Goal: Communication & Community: Answer question/provide support

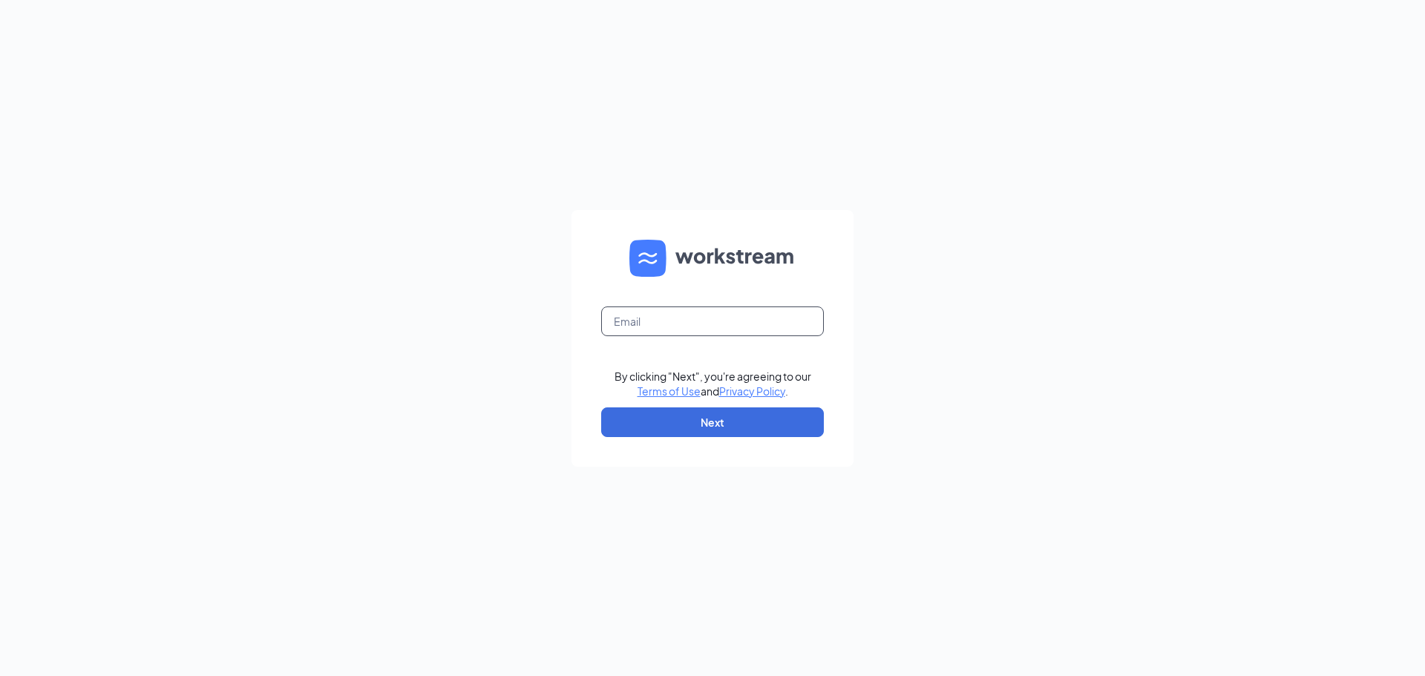
drag, startPoint x: 669, startPoint y: 300, endPoint x: 674, endPoint y: 306, distance: 7.9
click at [672, 303] on form "By clicking "Next", you're agreeing to our Terms of Use and Privacy Policy . Ne…" at bounding box center [712, 338] width 282 height 257
click at [683, 321] on input "text" at bounding box center [712, 321] width 223 height 30
type input "[PERSON_NAME][EMAIL_ADDRESS][DOMAIN_NAME]"
click at [735, 418] on button "Next" at bounding box center [712, 422] width 223 height 30
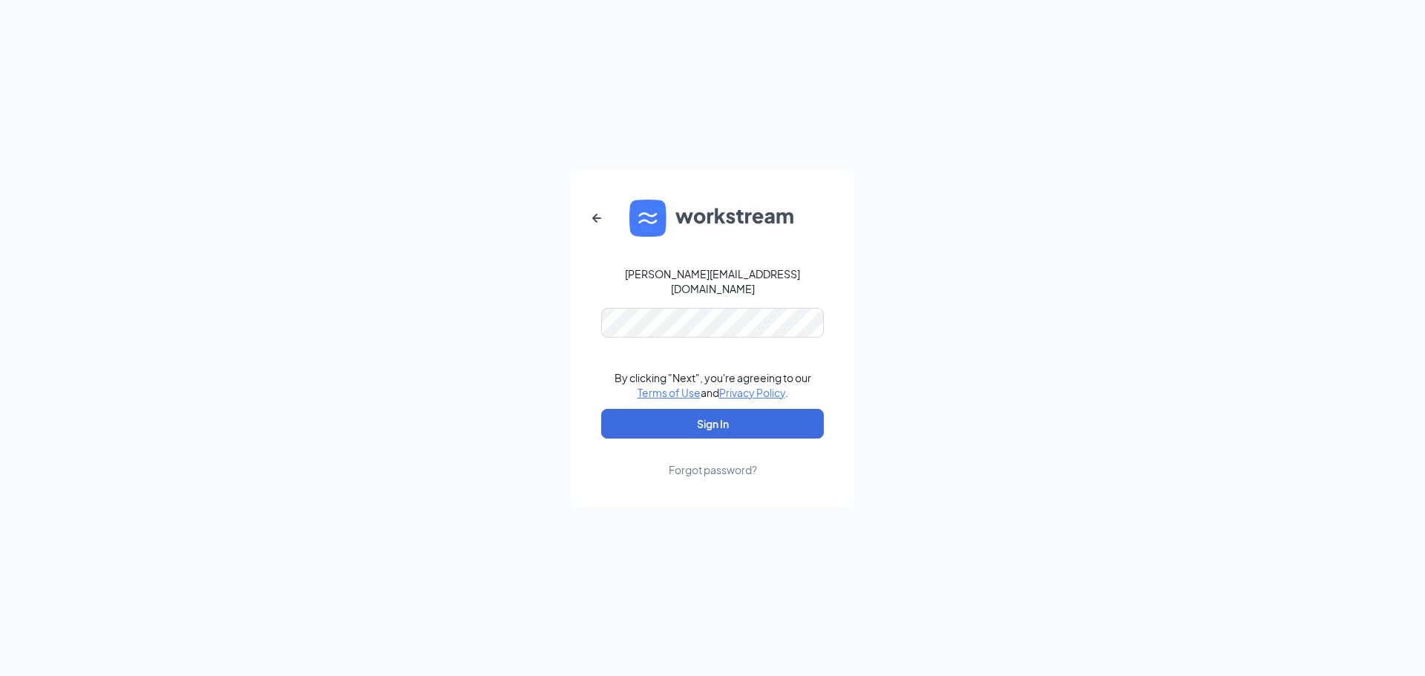
click at [641, 295] on form "khiggins@ddcoastal.com By clicking "Next", you're agreeing to our Terms of Use …" at bounding box center [712, 338] width 282 height 337
click at [711, 422] on button "Sign In" at bounding box center [712, 424] width 223 height 30
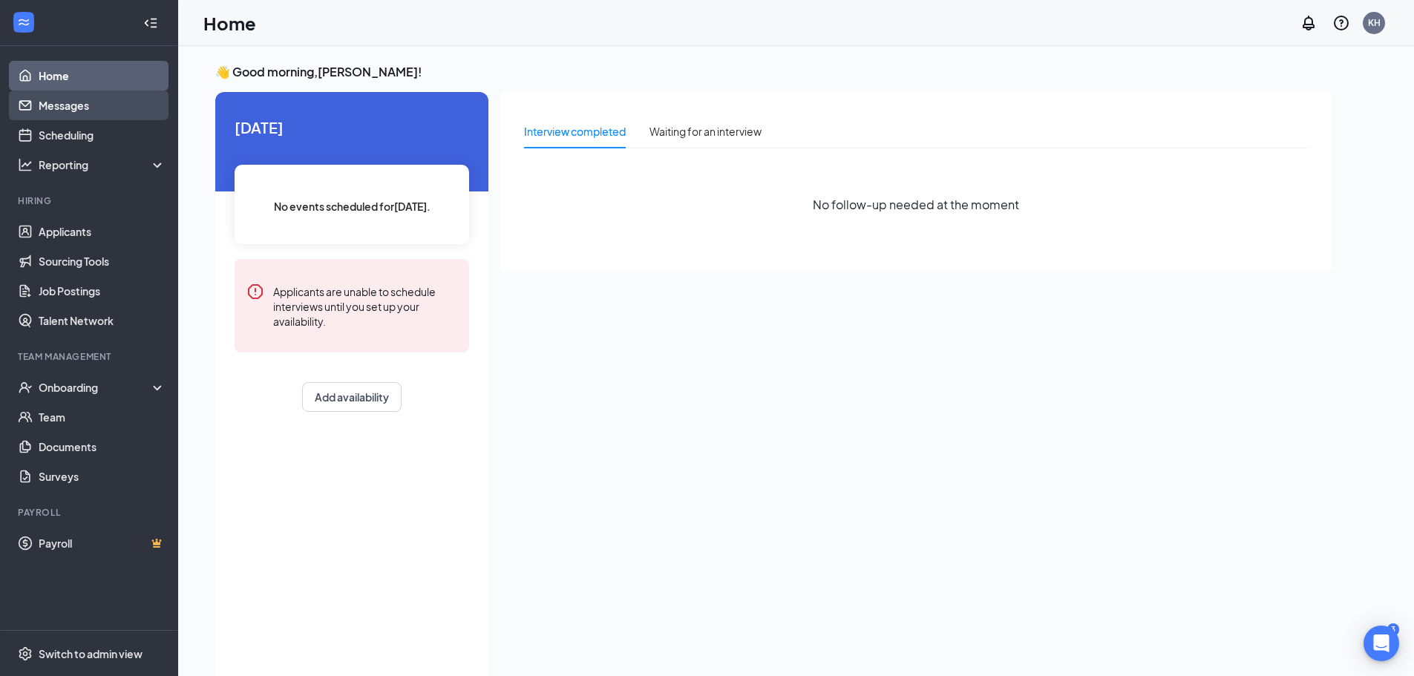
click at [90, 101] on link "Messages" at bounding box center [102, 106] width 127 height 30
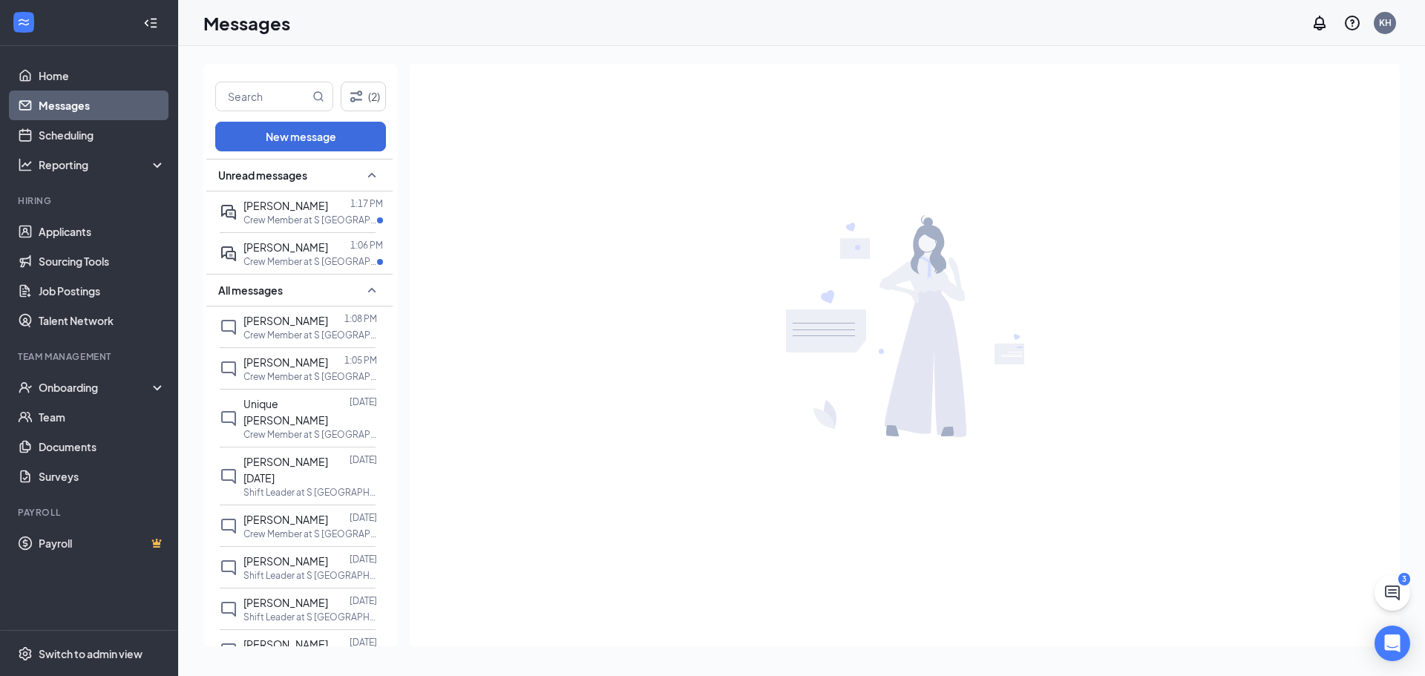
click at [1402, 583] on div "3" at bounding box center [1404, 579] width 12 height 13
click at [270, 249] on span "[PERSON_NAME]" at bounding box center [285, 246] width 85 height 13
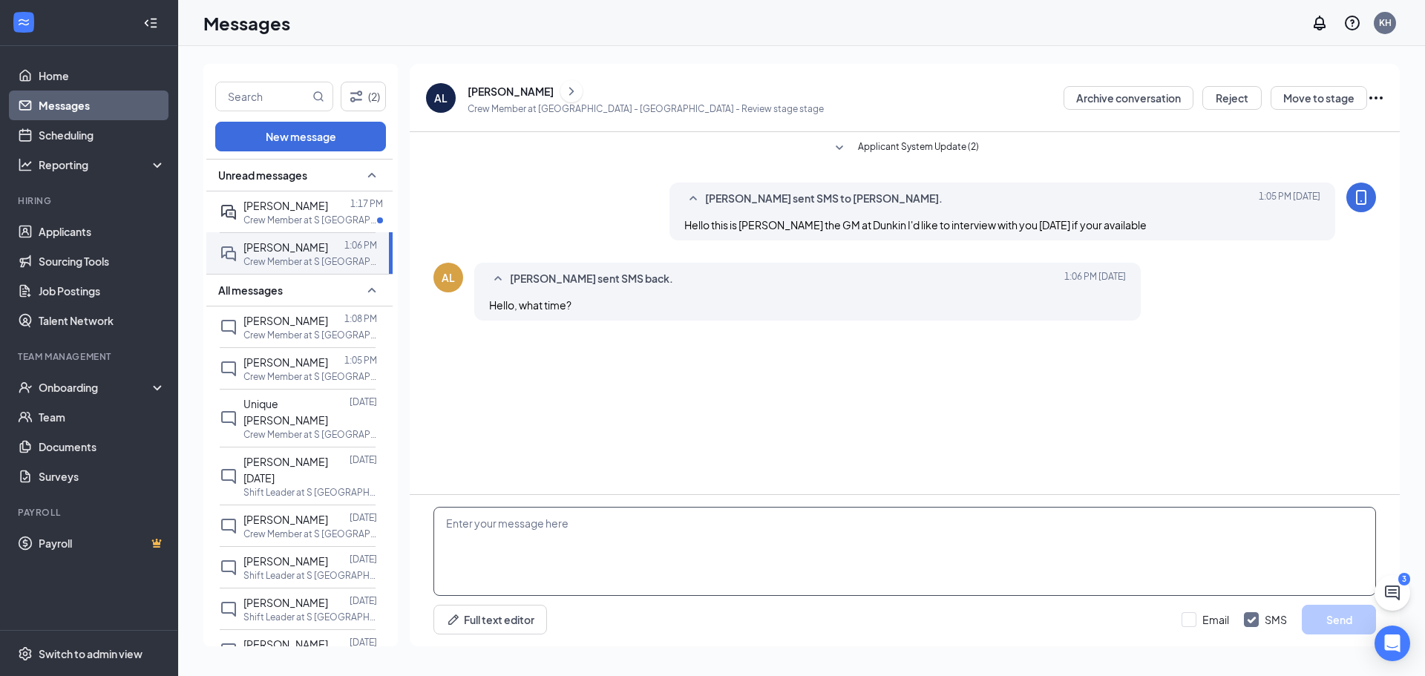
click at [581, 591] on textarea at bounding box center [904, 551] width 942 height 89
type textarea "11:00am"
click at [1314, 623] on button "Send" at bounding box center [1339, 620] width 74 height 30
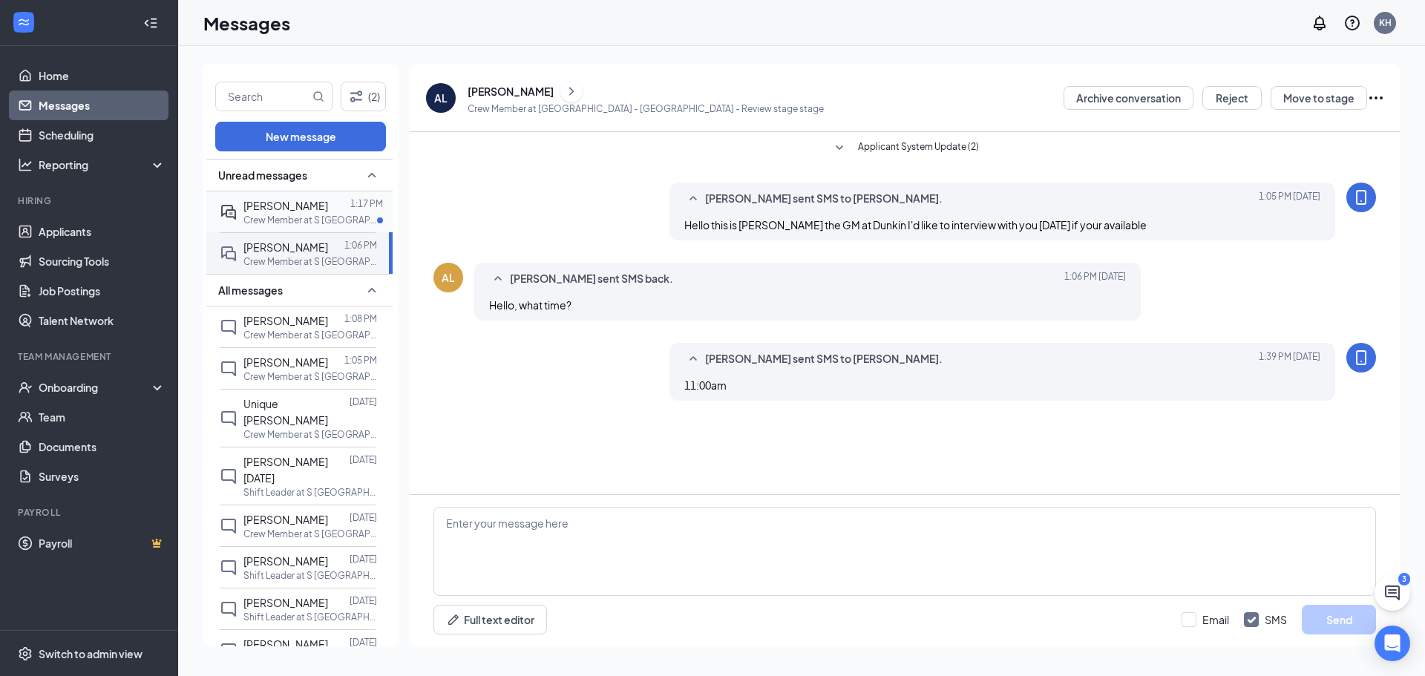
click at [257, 220] on p "Crew Member at S [GEOGRAPHIC_DATA]" at bounding box center [310, 220] width 134 height 13
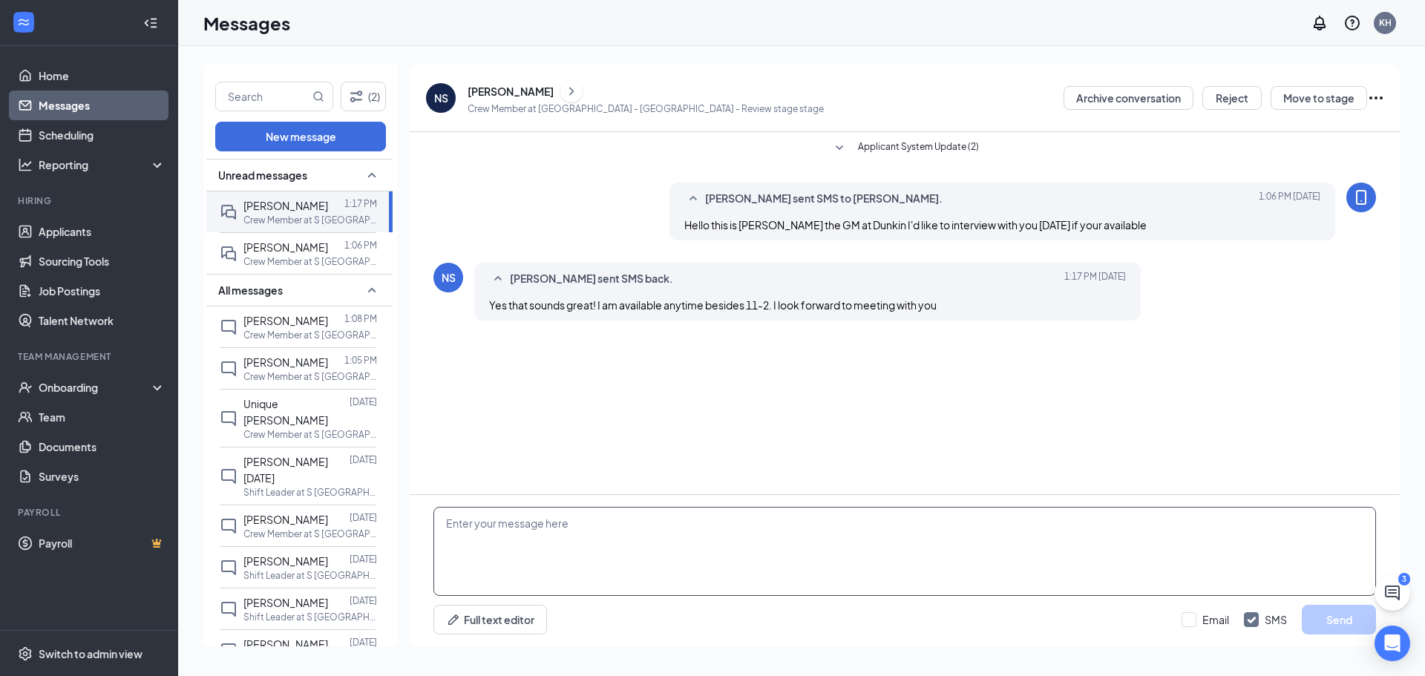
click at [634, 539] on textarea at bounding box center [904, 551] width 942 height 89
type textarea "11:30am"
click at [1341, 622] on button "Send" at bounding box center [1339, 620] width 74 height 30
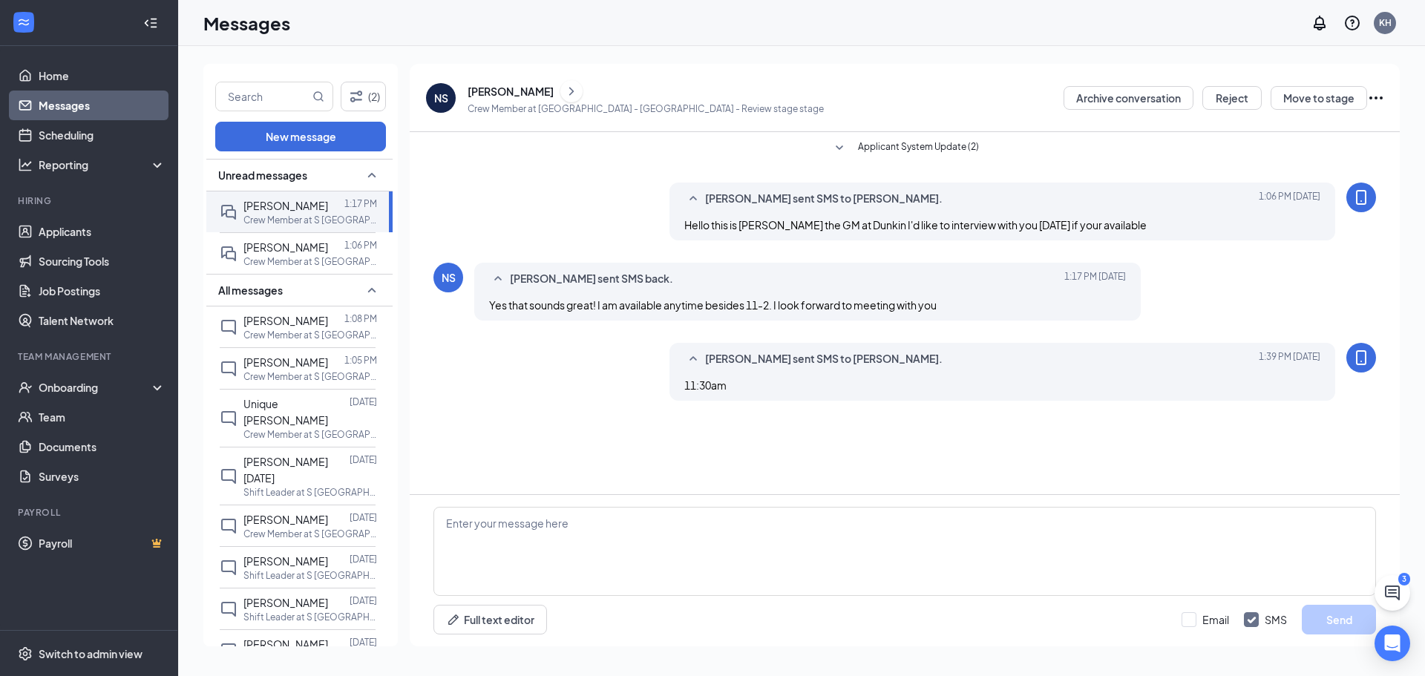
click at [308, 292] on div "All messages" at bounding box center [299, 290] width 186 height 33
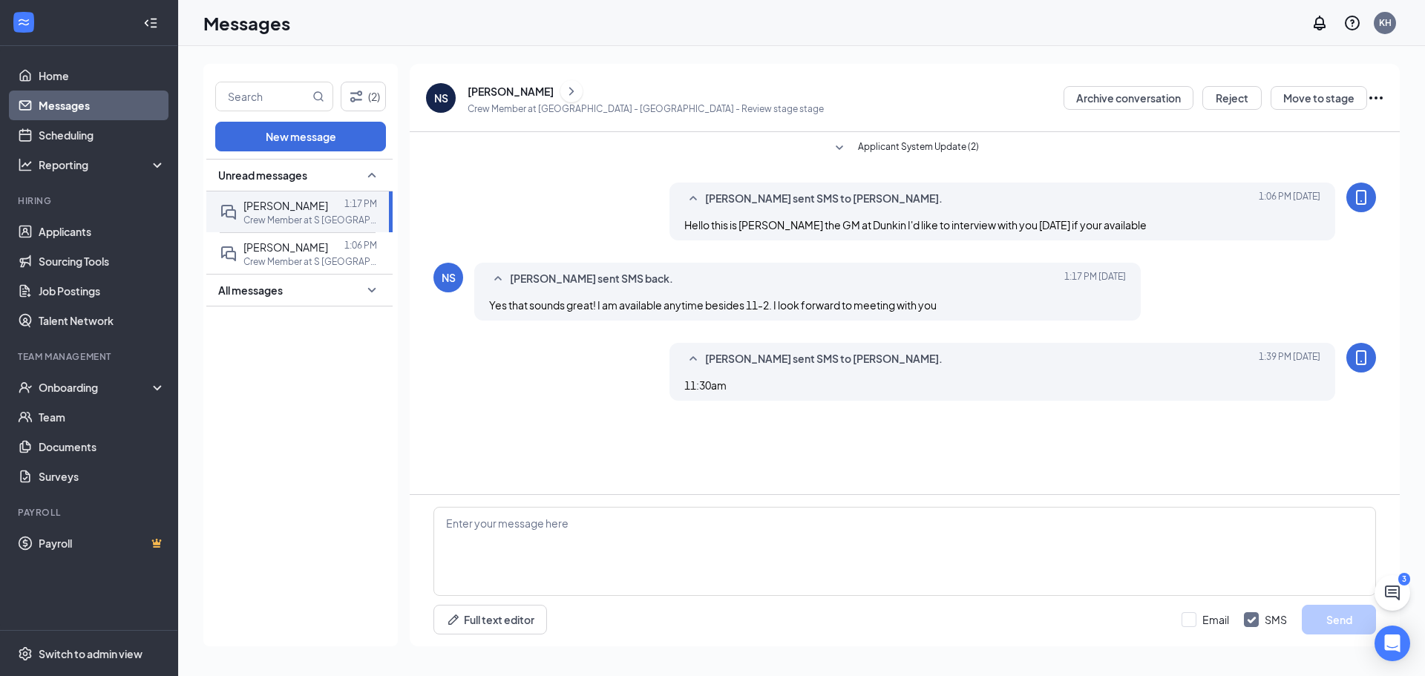
click at [347, 175] on div "Unread messages" at bounding box center [299, 175] width 186 height 33
click at [344, 177] on div "Unread messages" at bounding box center [299, 175] width 186 height 33
click at [79, 70] on link "Home" at bounding box center [102, 76] width 127 height 30
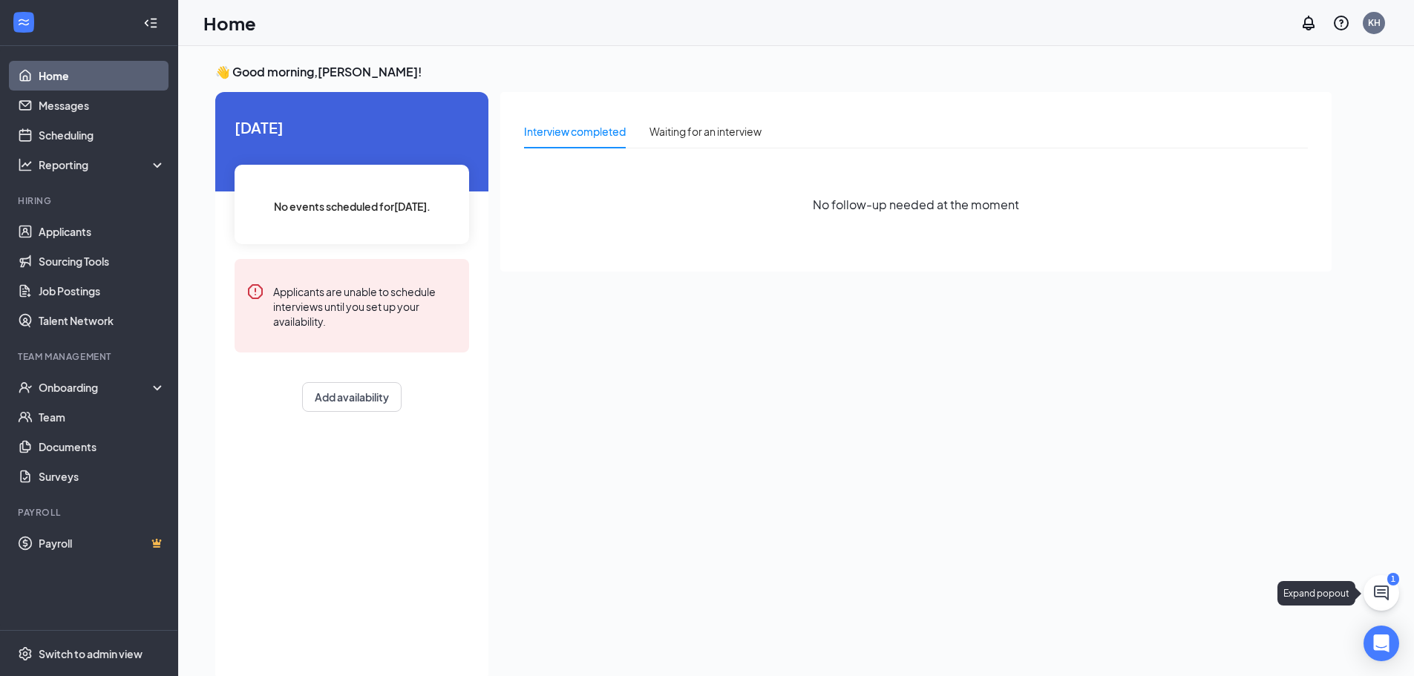
click at [1377, 593] on icon "ChatActive" at bounding box center [1381, 593] width 18 height 18
click at [1161, 662] on h3 "SMS Messages" at bounding box center [1134, 657] width 85 height 16
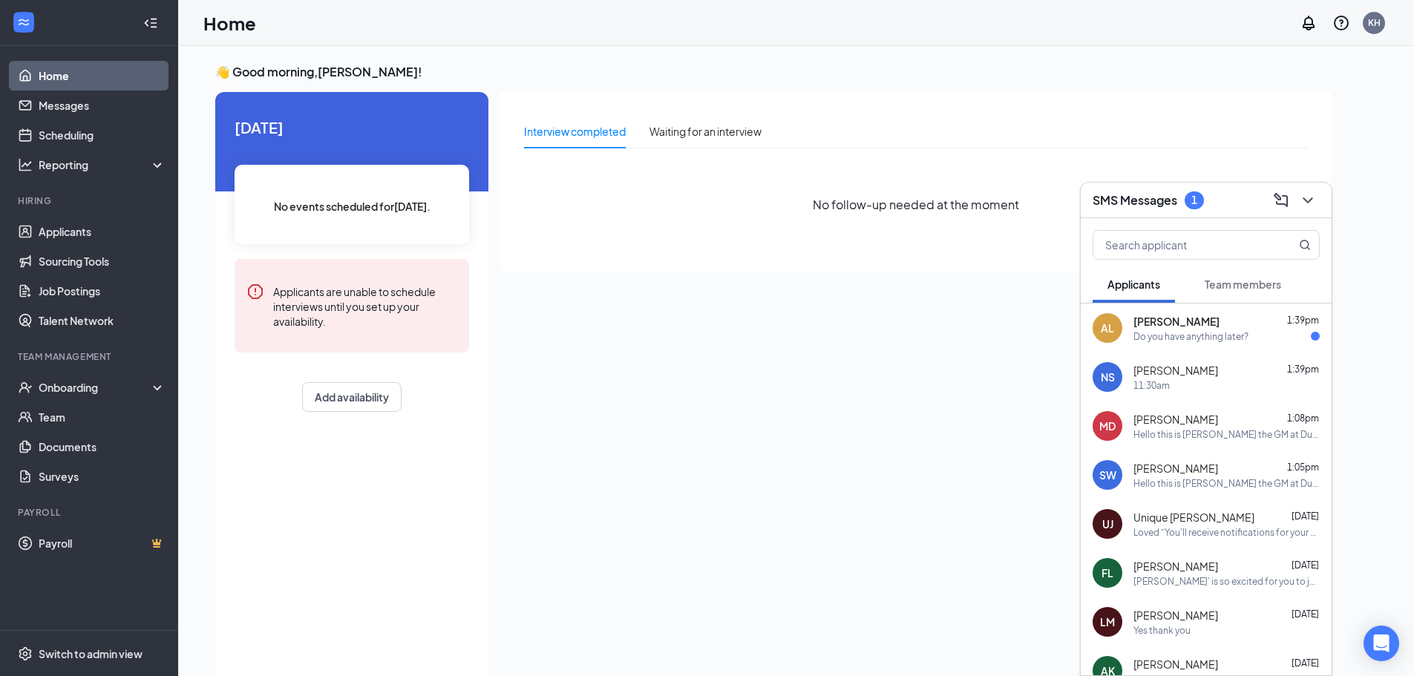
click at [1179, 329] on div "[PERSON_NAME] 1:39pm Do you have anything later?" at bounding box center [1226, 328] width 186 height 29
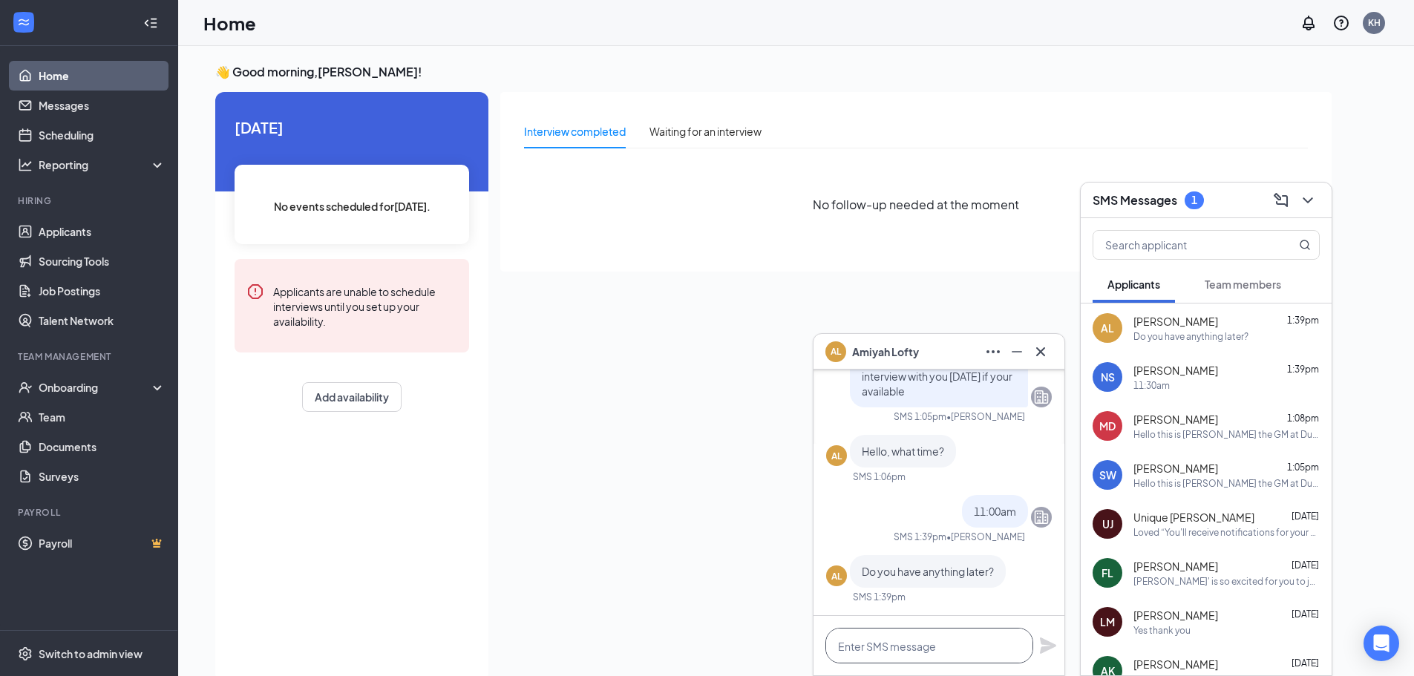
click at [968, 647] on textarea at bounding box center [929, 646] width 208 height 36
type textarea "I"
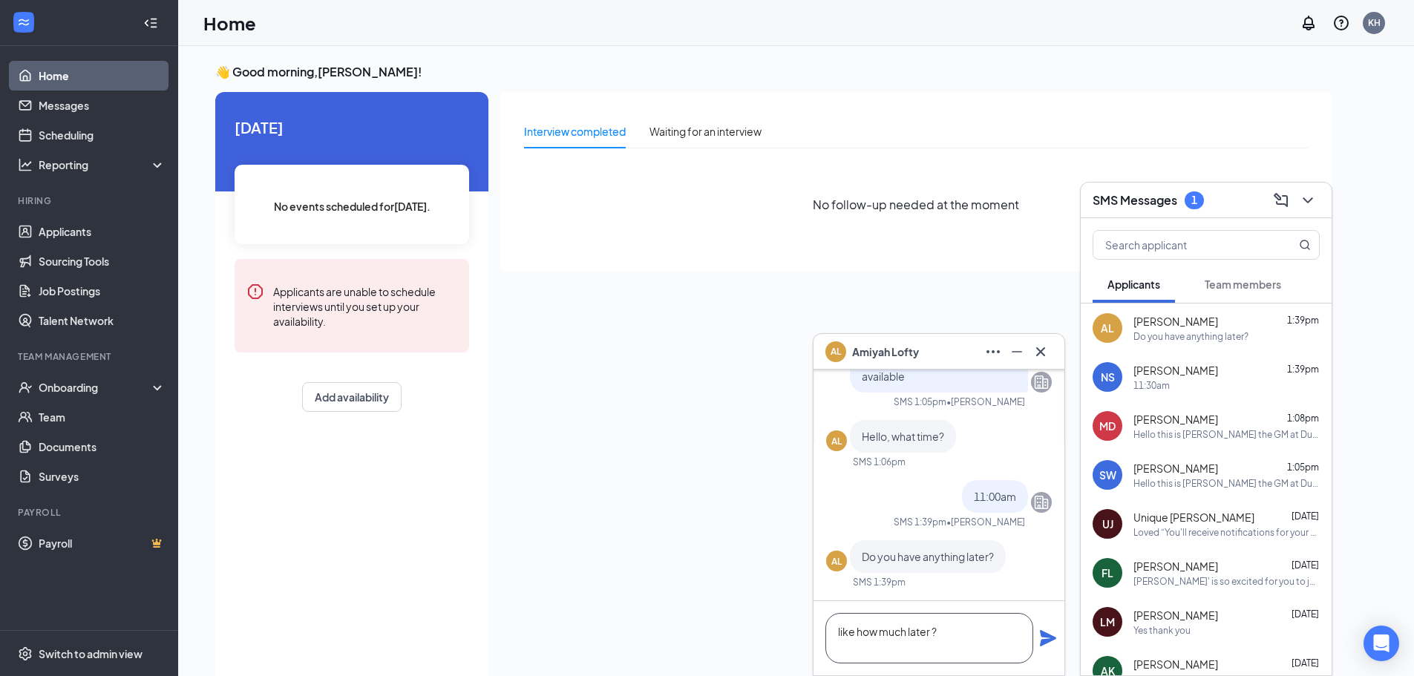
type textarea "like how much later ?"
click at [1053, 638] on icon "Plane" at bounding box center [1048, 638] width 16 height 16
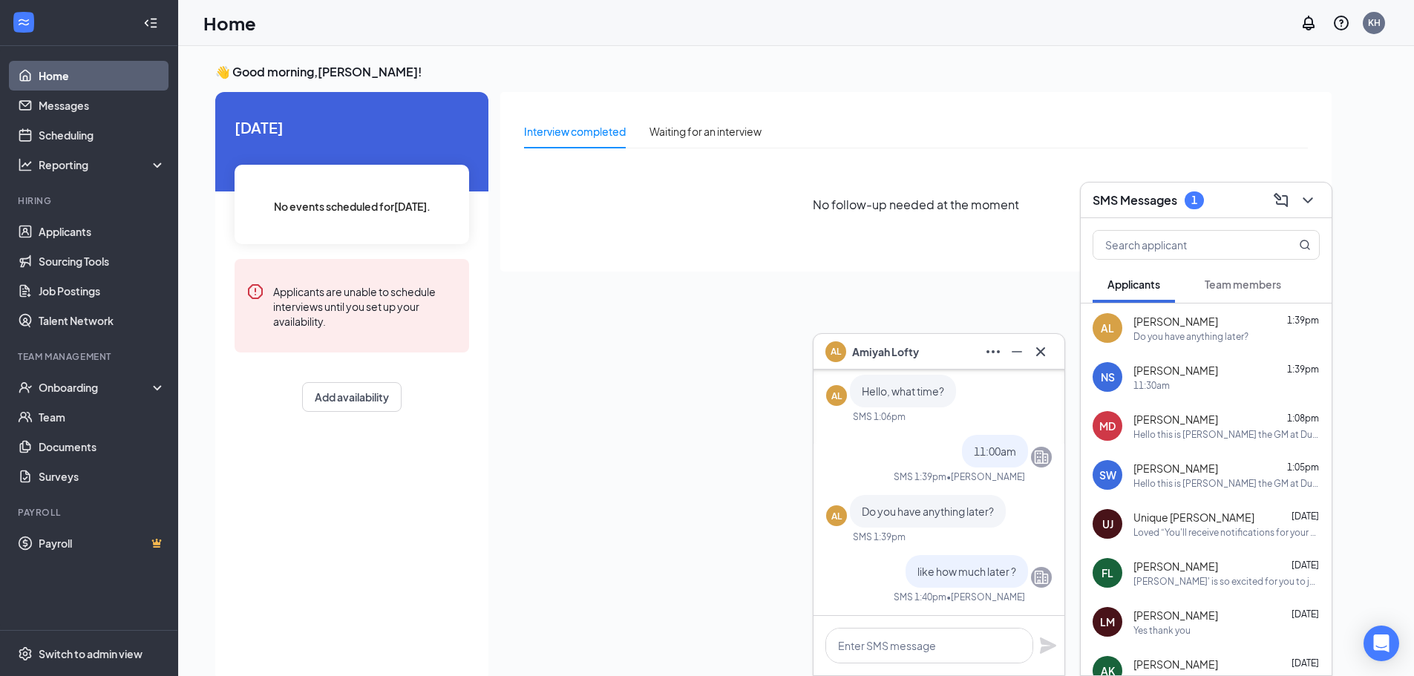
scroll to position [0, 0]
